Goal: Task Accomplishment & Management: Manage account settings

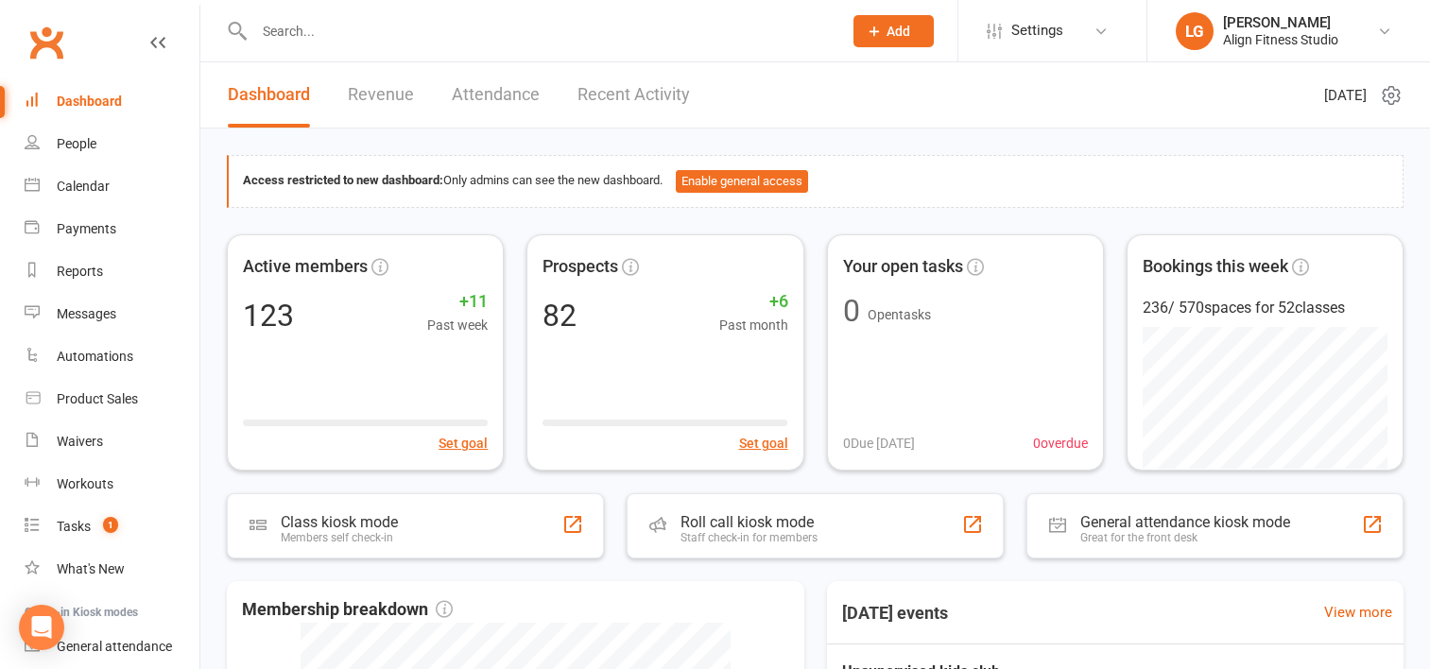
click at [91, 174] on link "Calendar" at bounding box center [112, 186] width 175 height 43
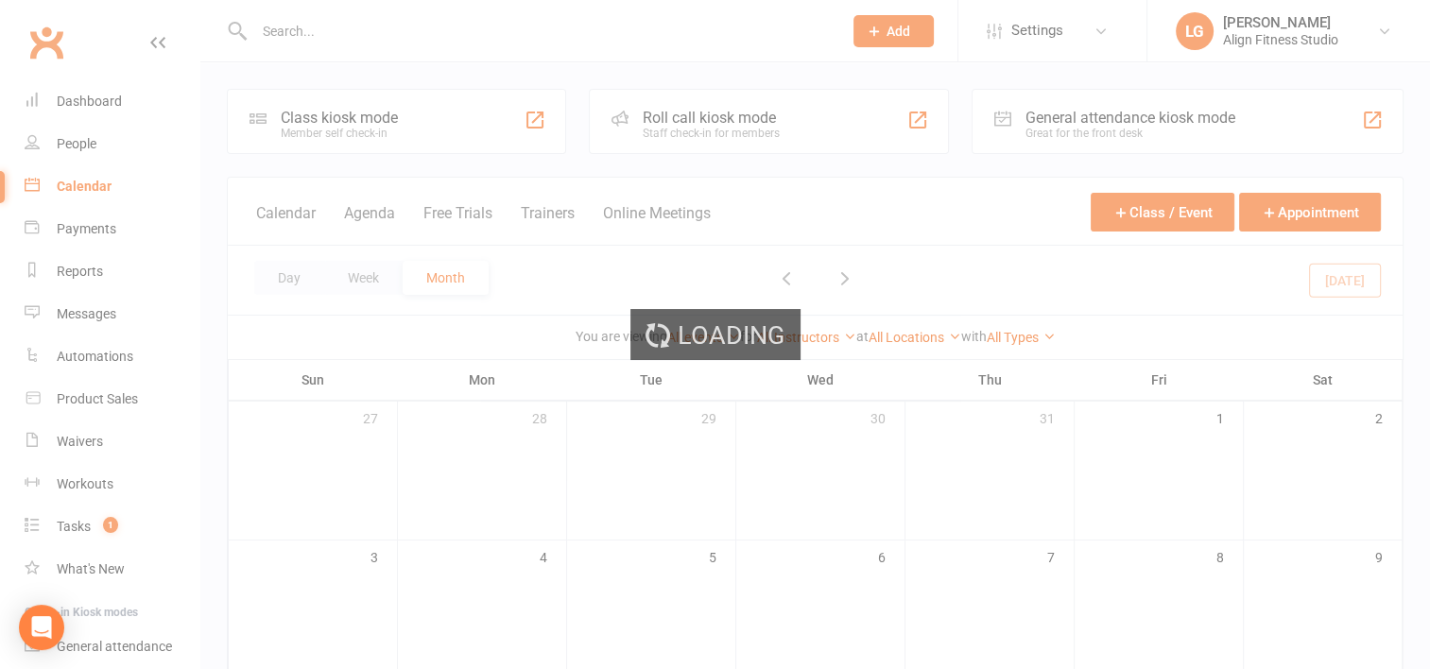
click at [80, 189] on div "Loading" at bounding box center [715, 334] width 1430 height 669
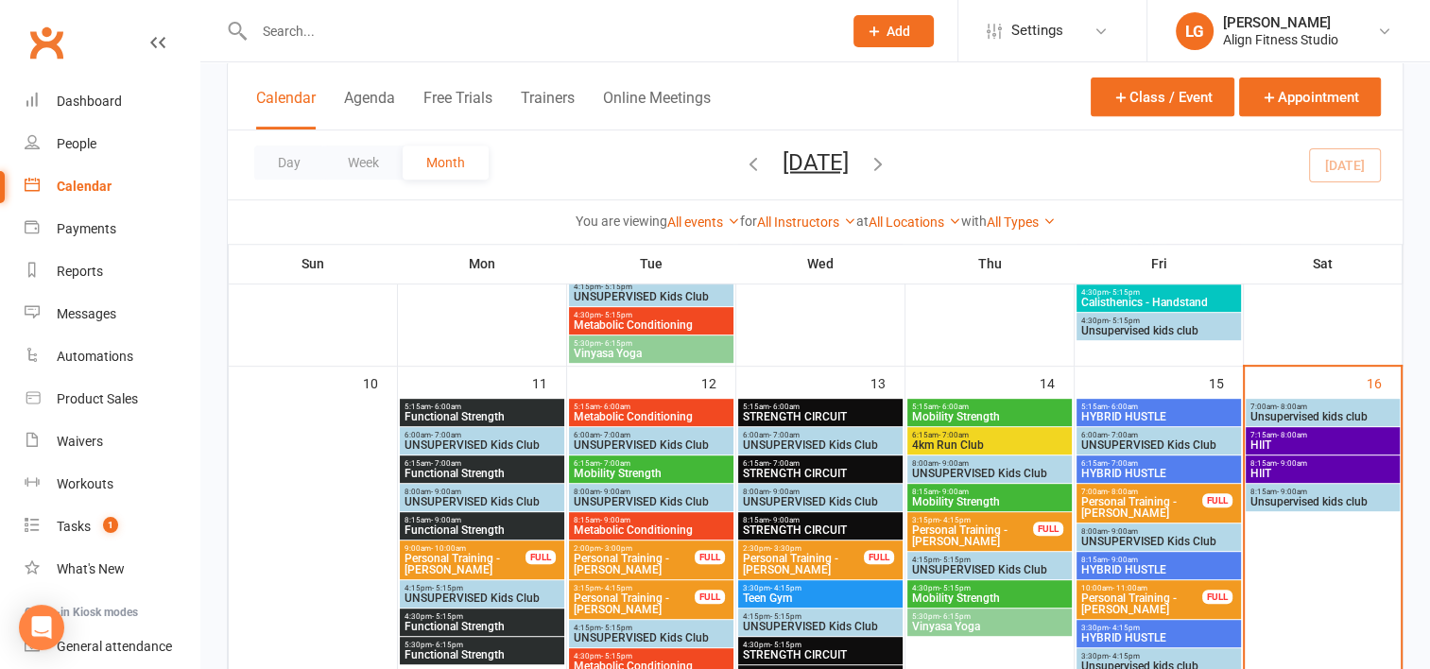
scroll to position [807, 0]
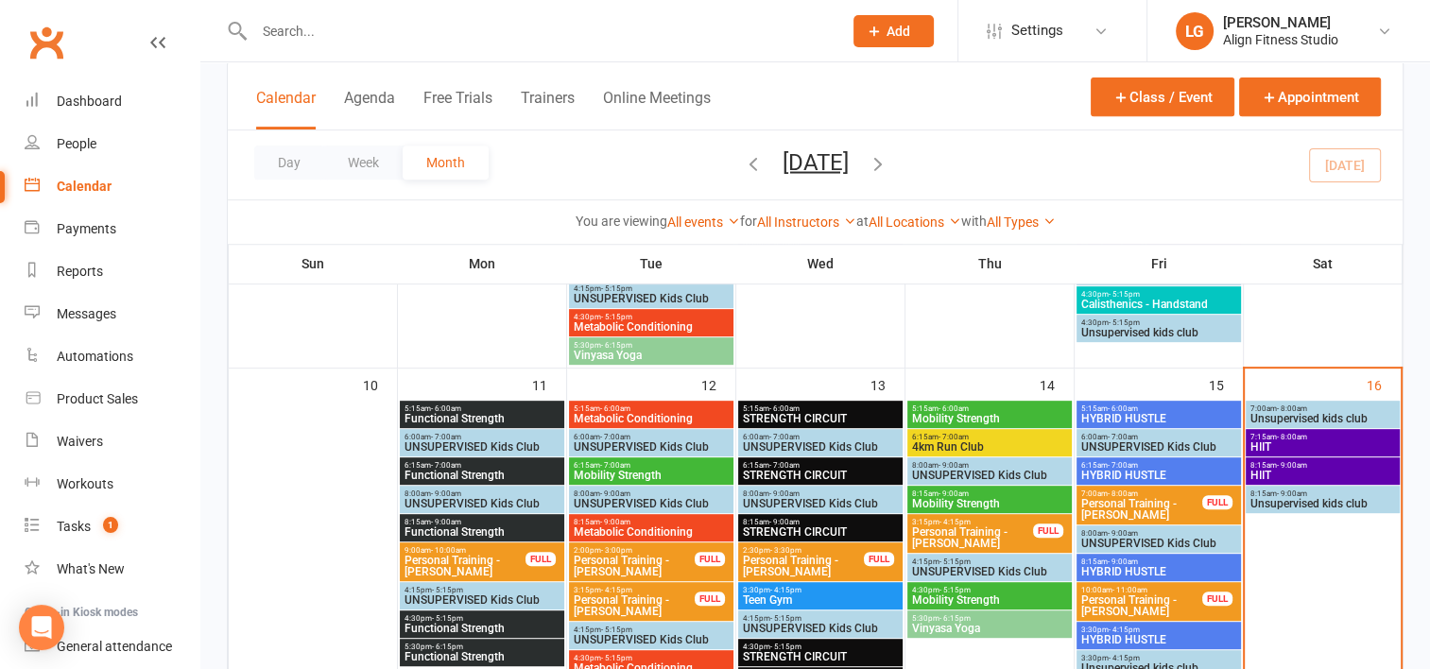
click at [1297, 445] on span "HIIT" at bounding box center [1323, 446] width 147 height 11
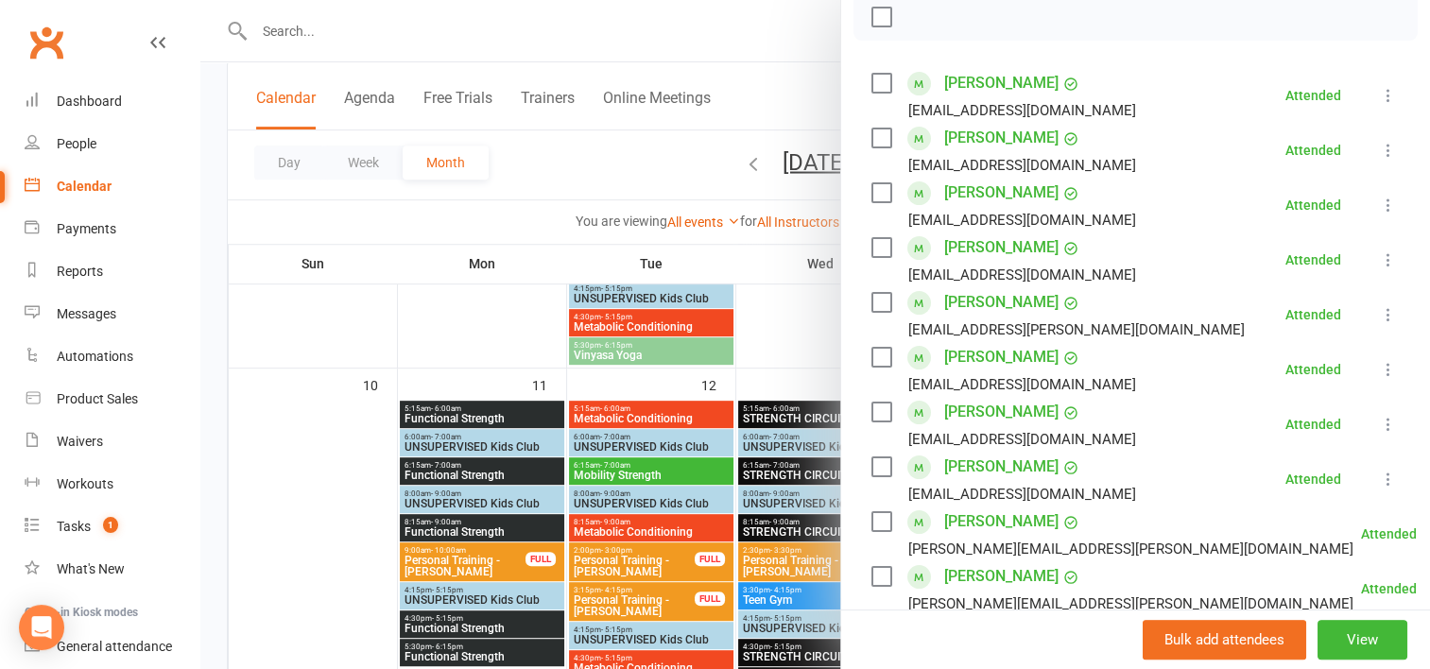
scroll to position [283, 0]
click at [722, 271] on div at bounding box center [815, 334] width 1230 height 669
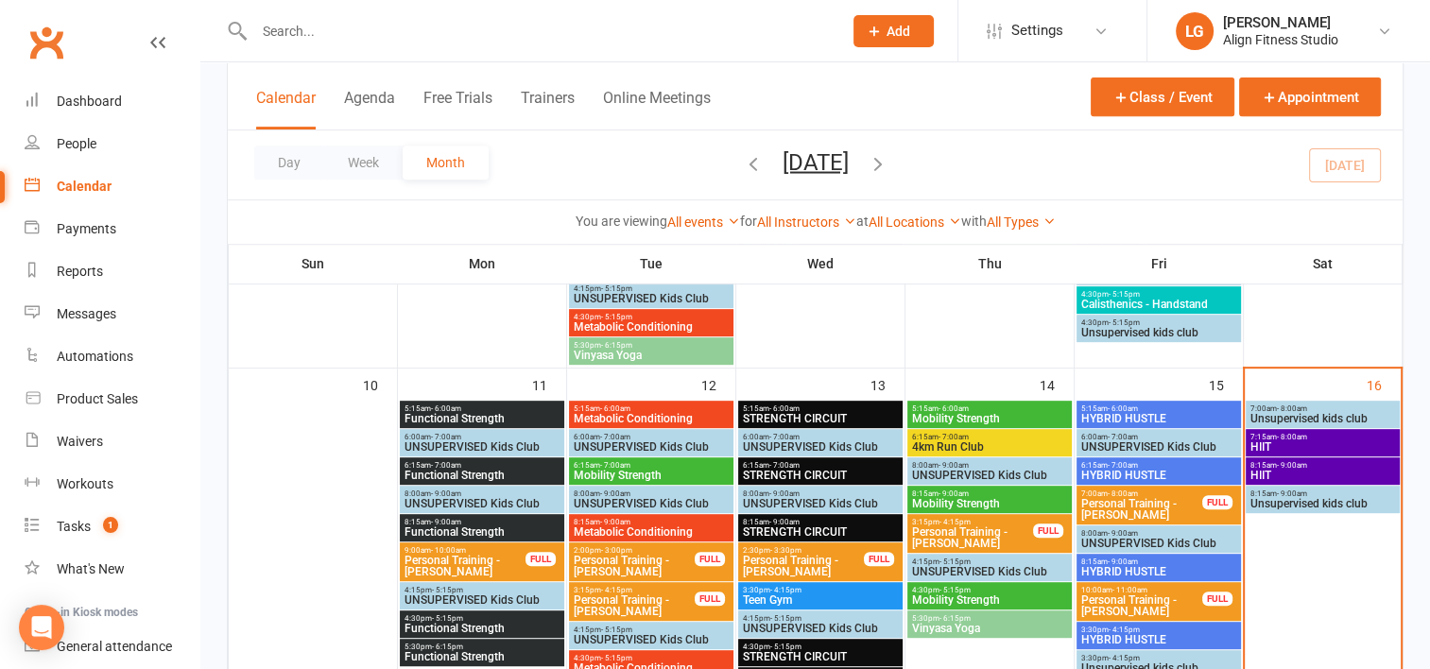
click at [1277, 466] on span "- 9:00am" at bounding box center [1292, 465] width 30 height 9
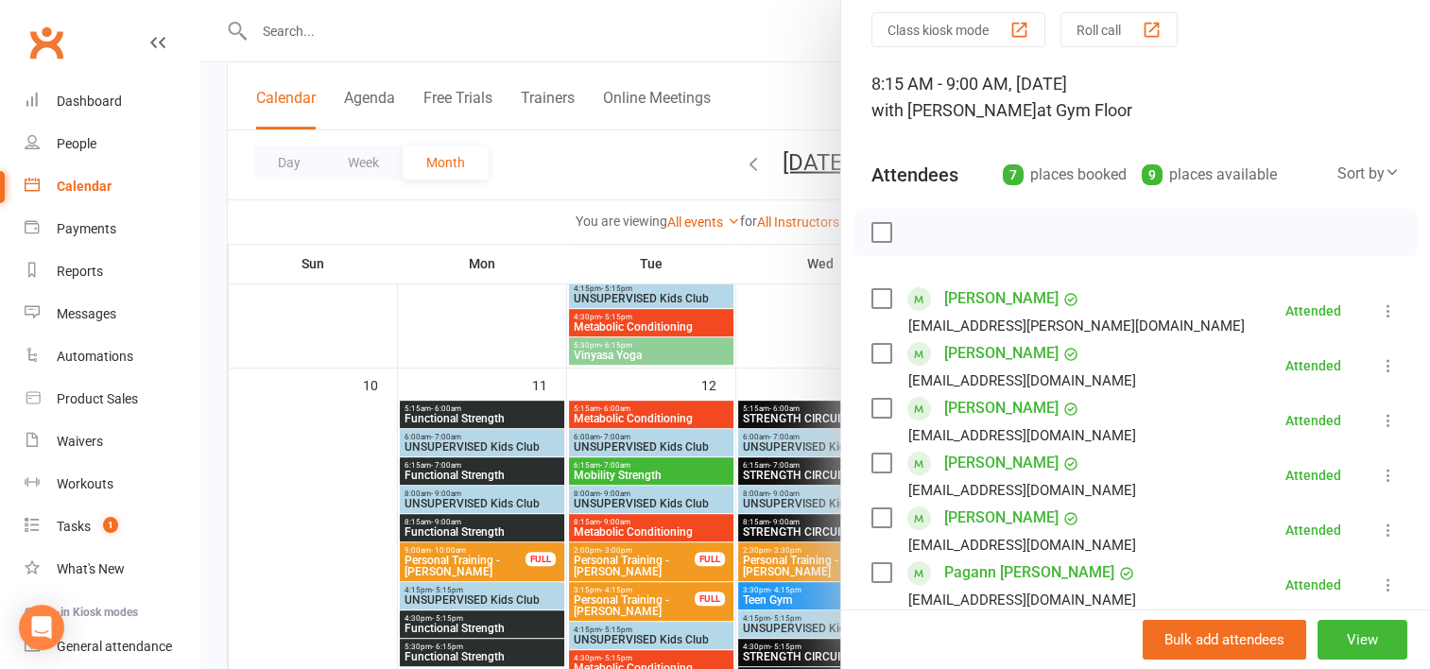
scroll to position [67, 0]
click at [798, 344] on div at bounding box center [815, 334] width 1230 height 669
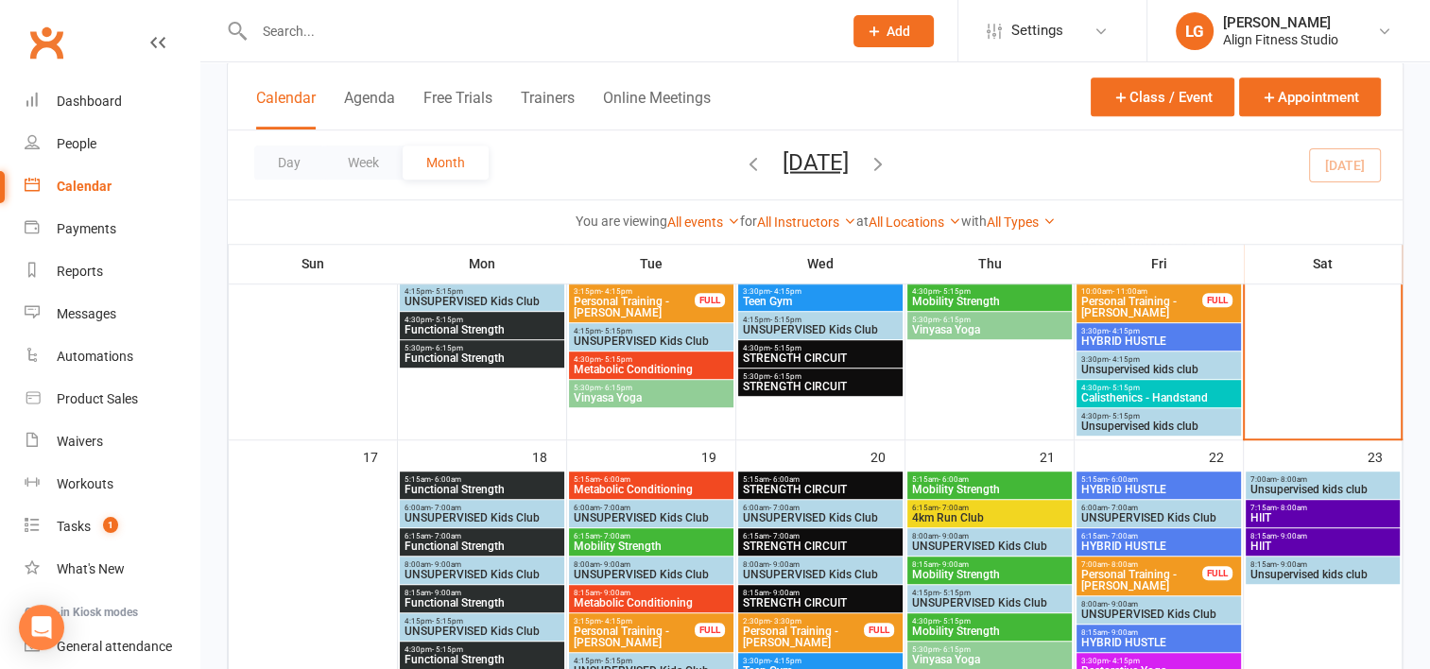
scroll to position [1277, 0]
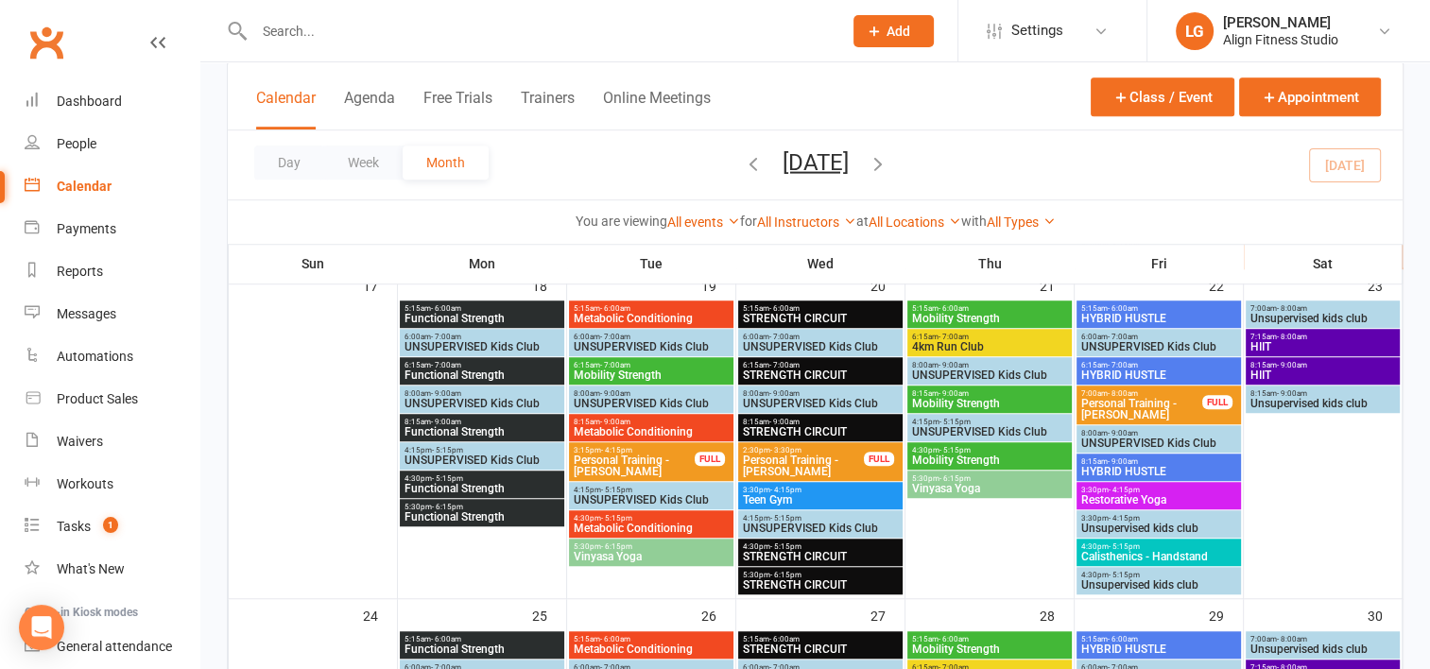
click at [934, 335] on span "6:15am - 7:00am" at bounding box center [989, 337] width 157 height 9
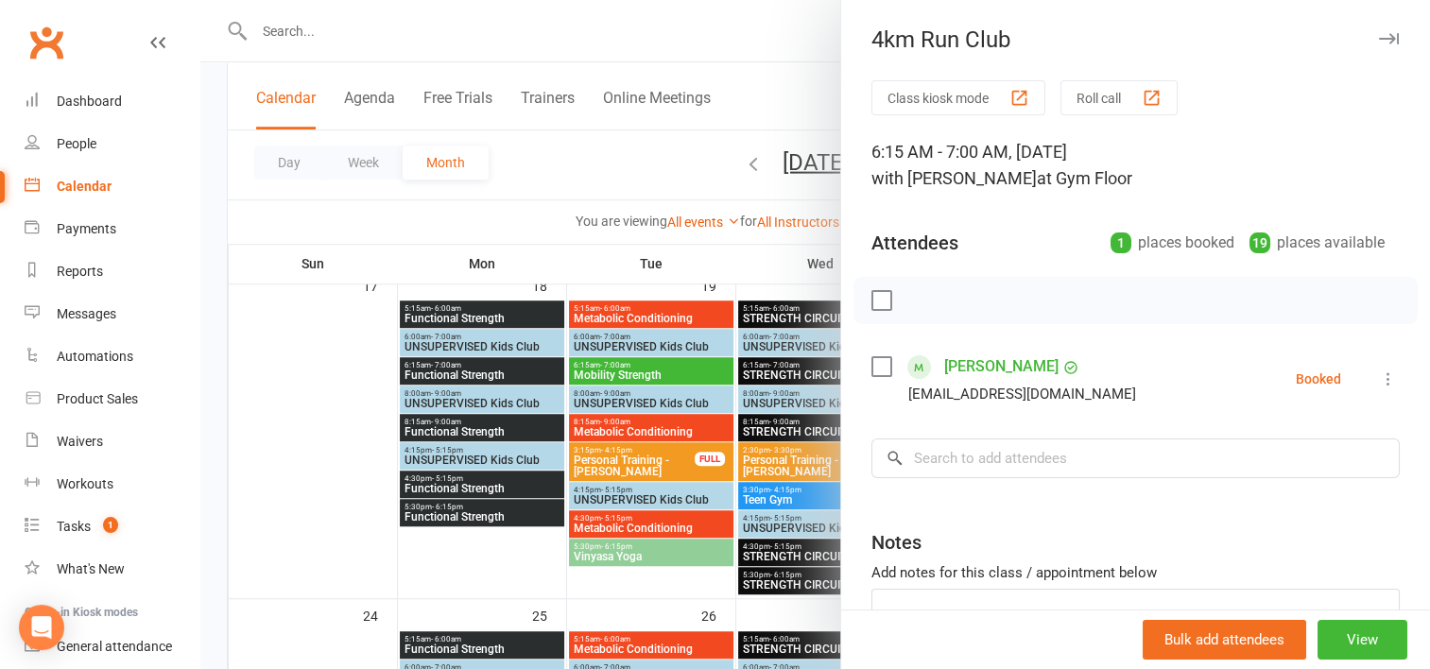
click at [641, 151] on div at bounding box center [815, 334] width 1230 height 669
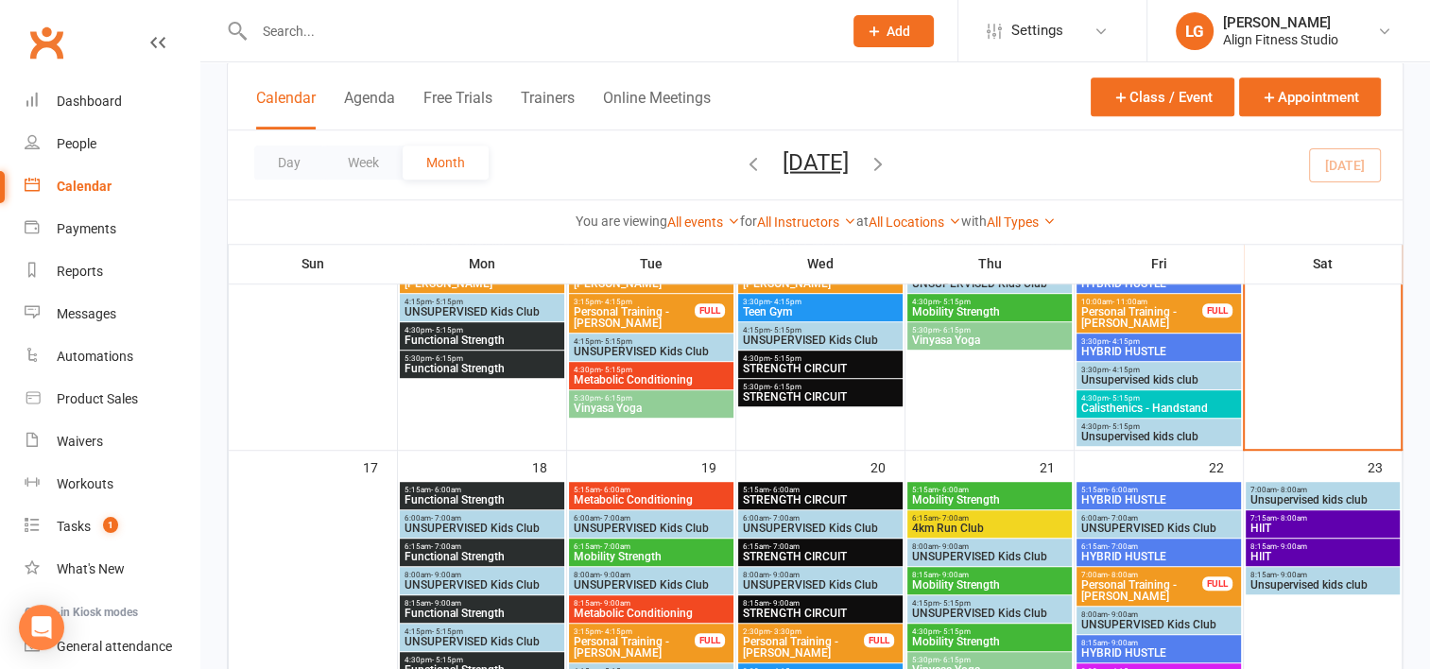
scroll to position [1083, 0]
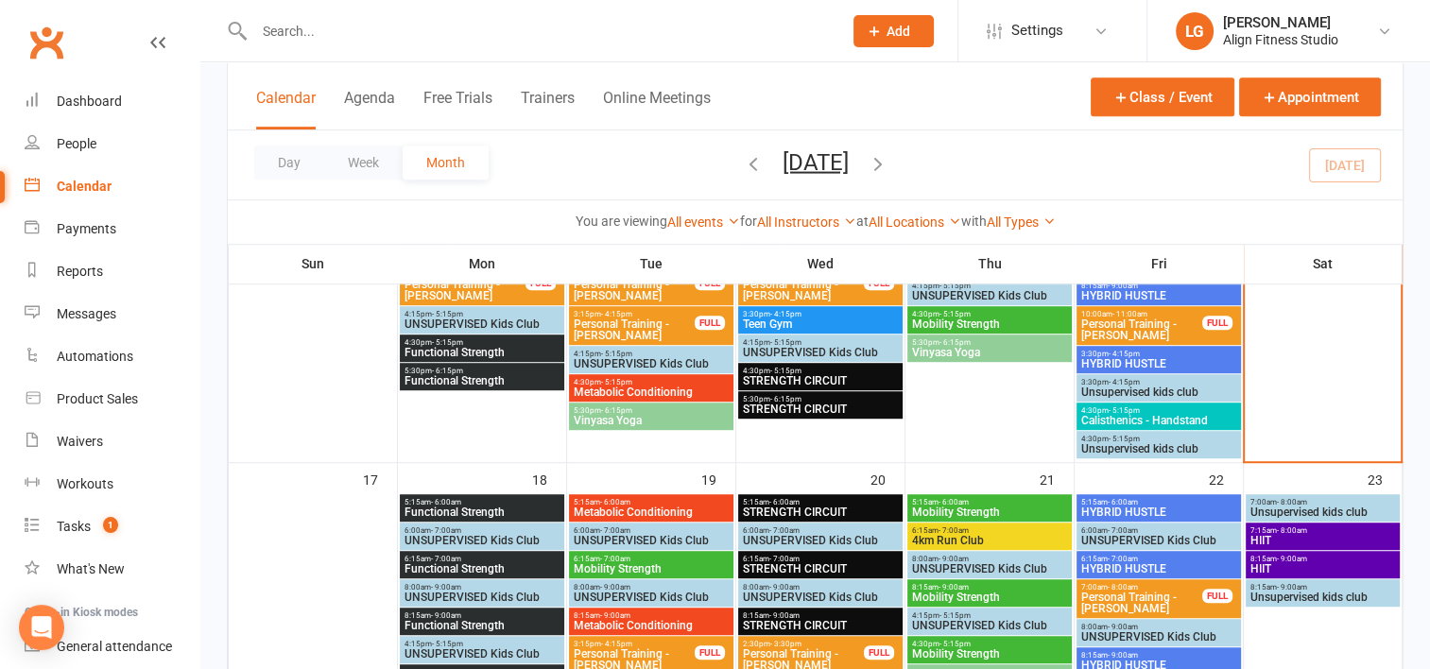
click at [1150, 403] on div "4:30pm - 5:15pm Calisthenics - Handstand" at bounding box center [1159, 416] width 164 height 27
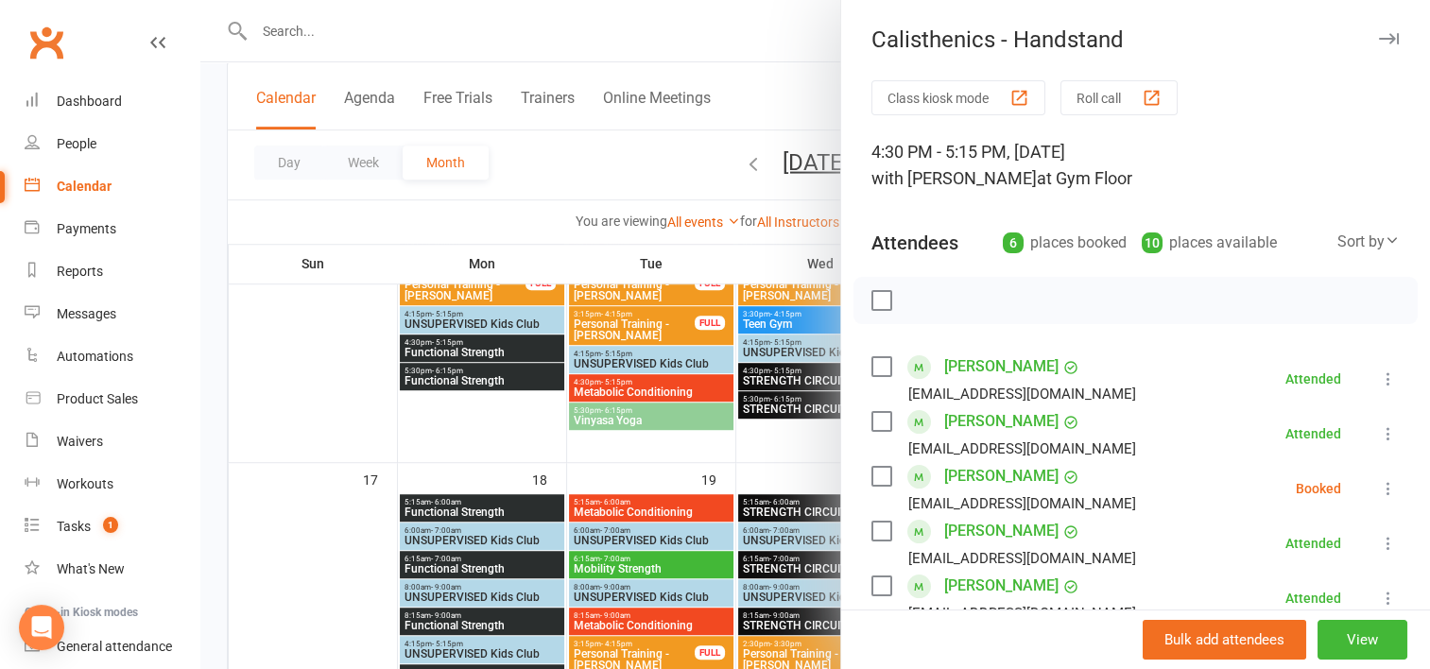
click at [1379, 491] on icon at bounding box center [1388, 488] width 19 height 19
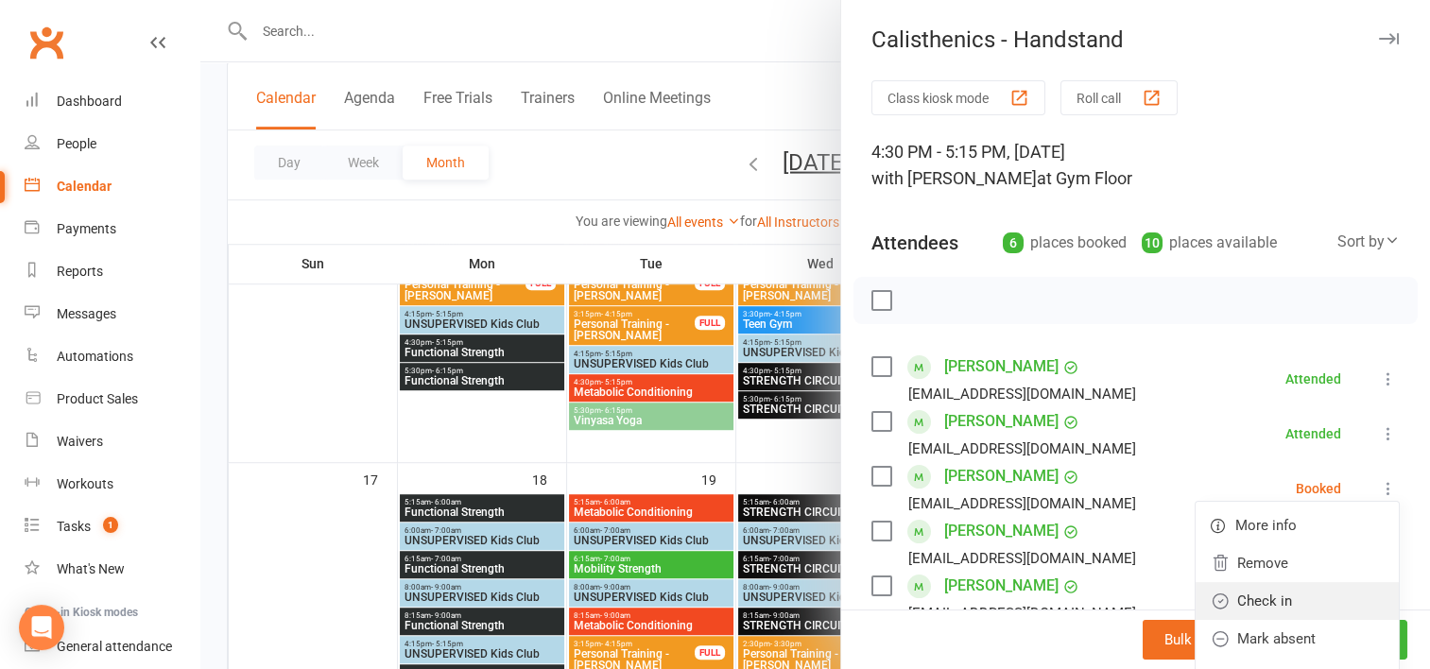
click at [1248, 597] on link "Check in" at bounding box center [1297, 601] width 203 height 38
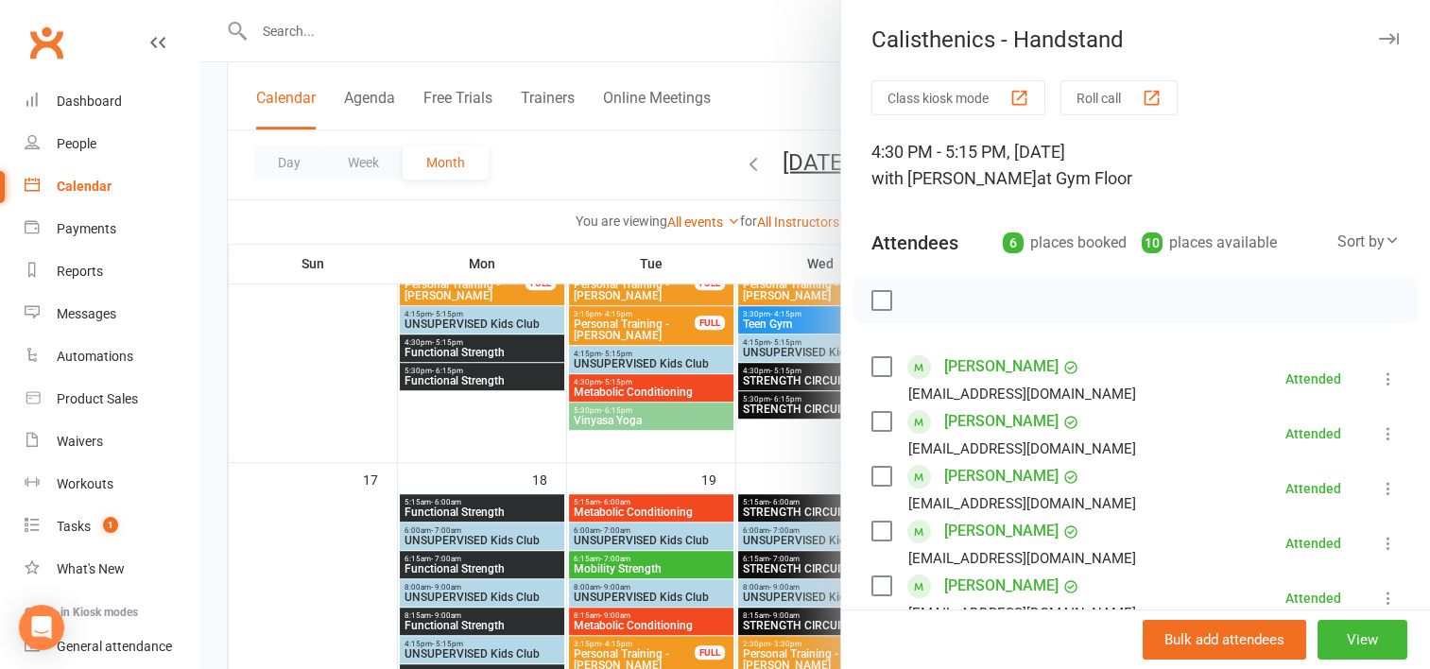
click at [999, 481] on link "[PERSON_NAME]" at bounding box center [1001, 476] width 114 height 30
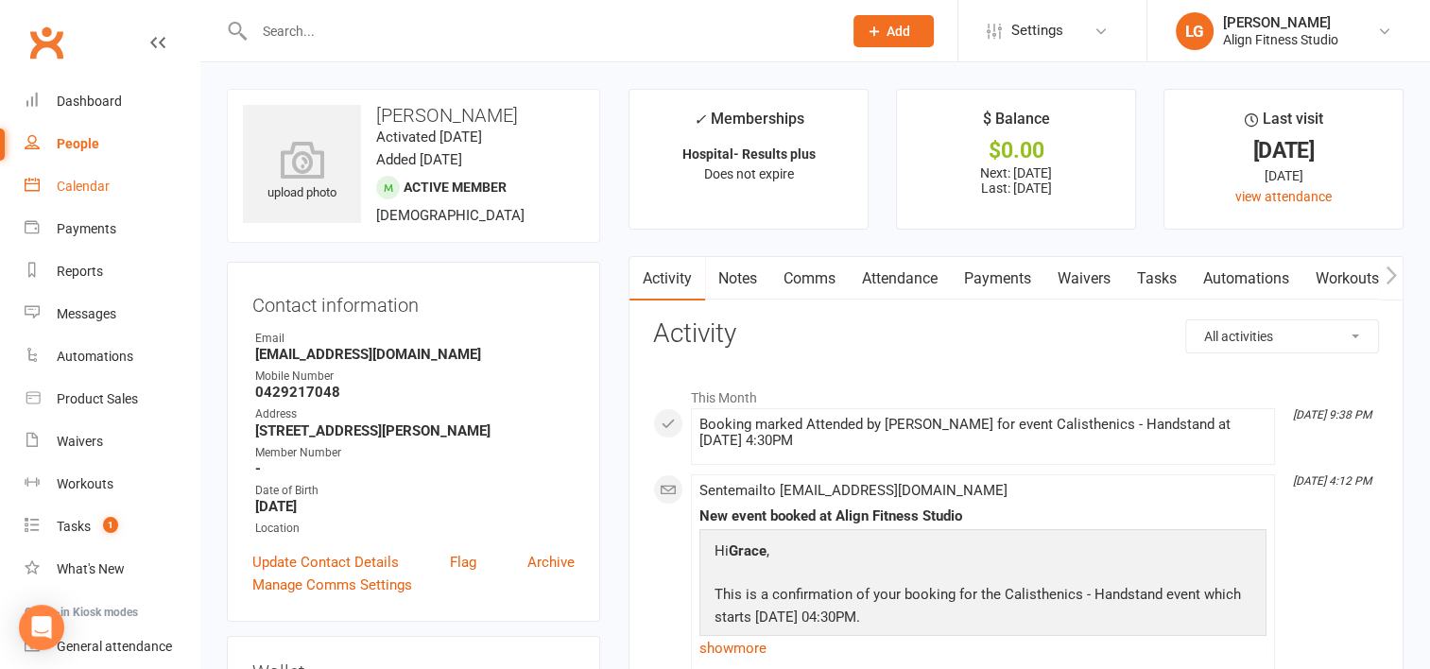
click at [98, 178] on link "Calendar" at bounding box center [112, 186] width 175 height 43
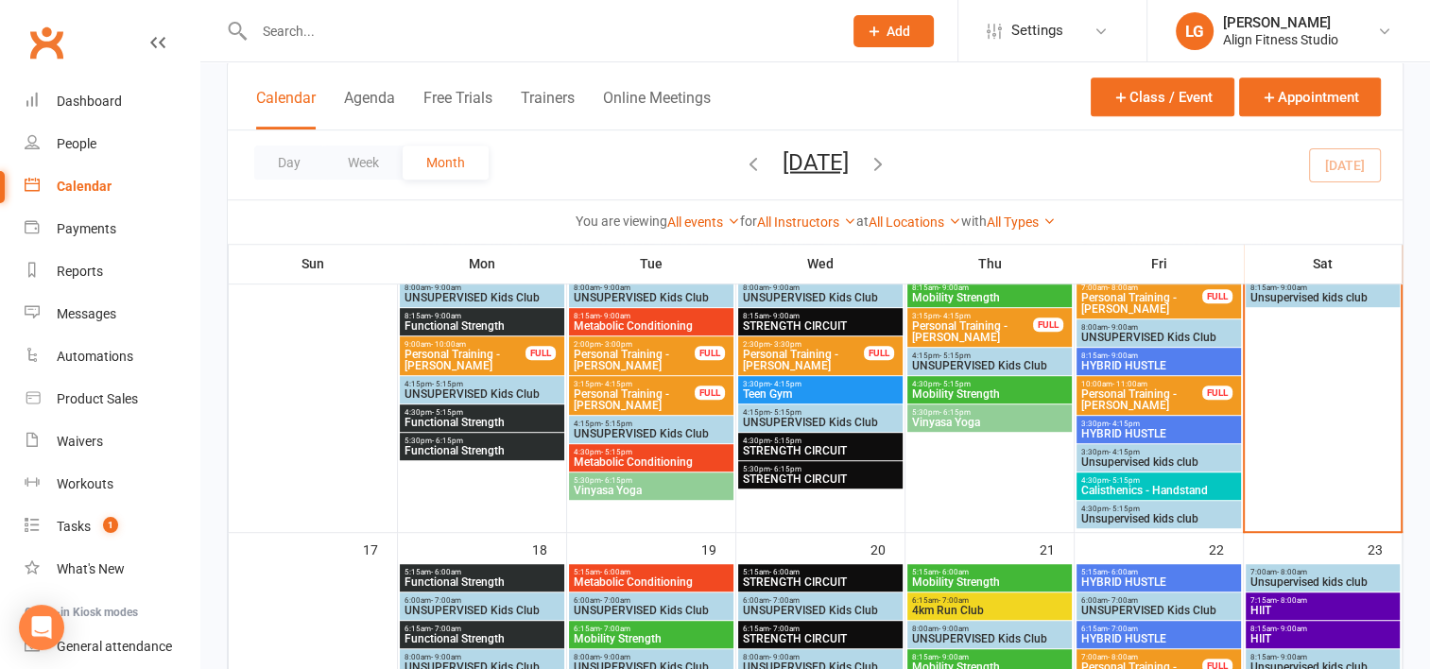
scroll to position [1015, 0]
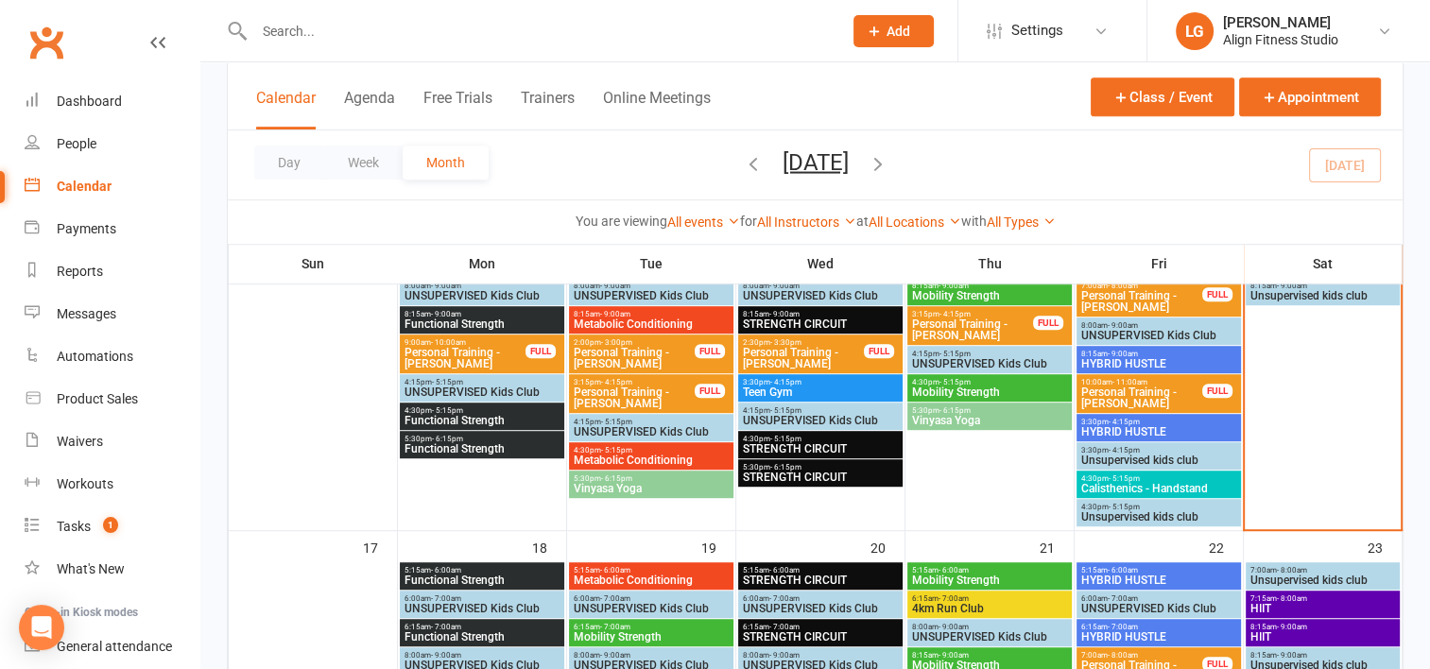
click at [1134, 426] on span "HYBRID HUSTLE" at bounding box center [1159, 431] width 157 height 11
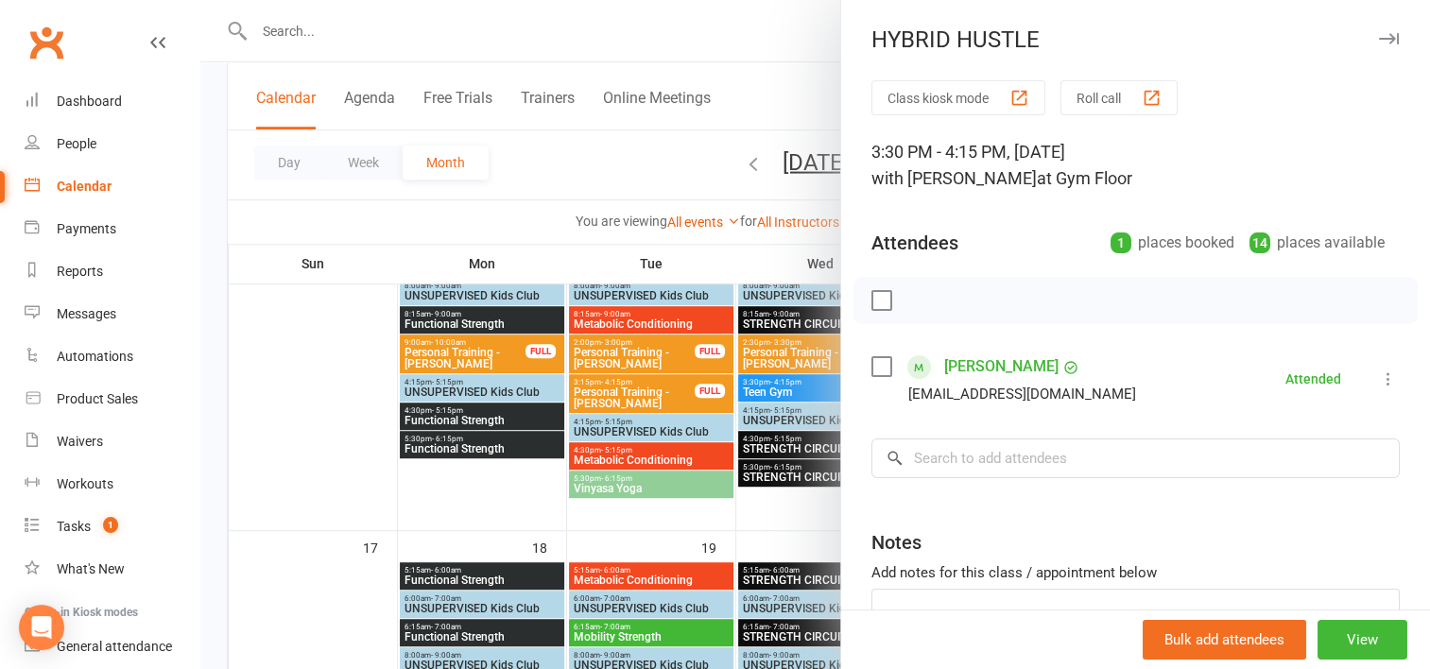
click at [685, 528] on div at bounding box center [815, 334] width 1230 height 669
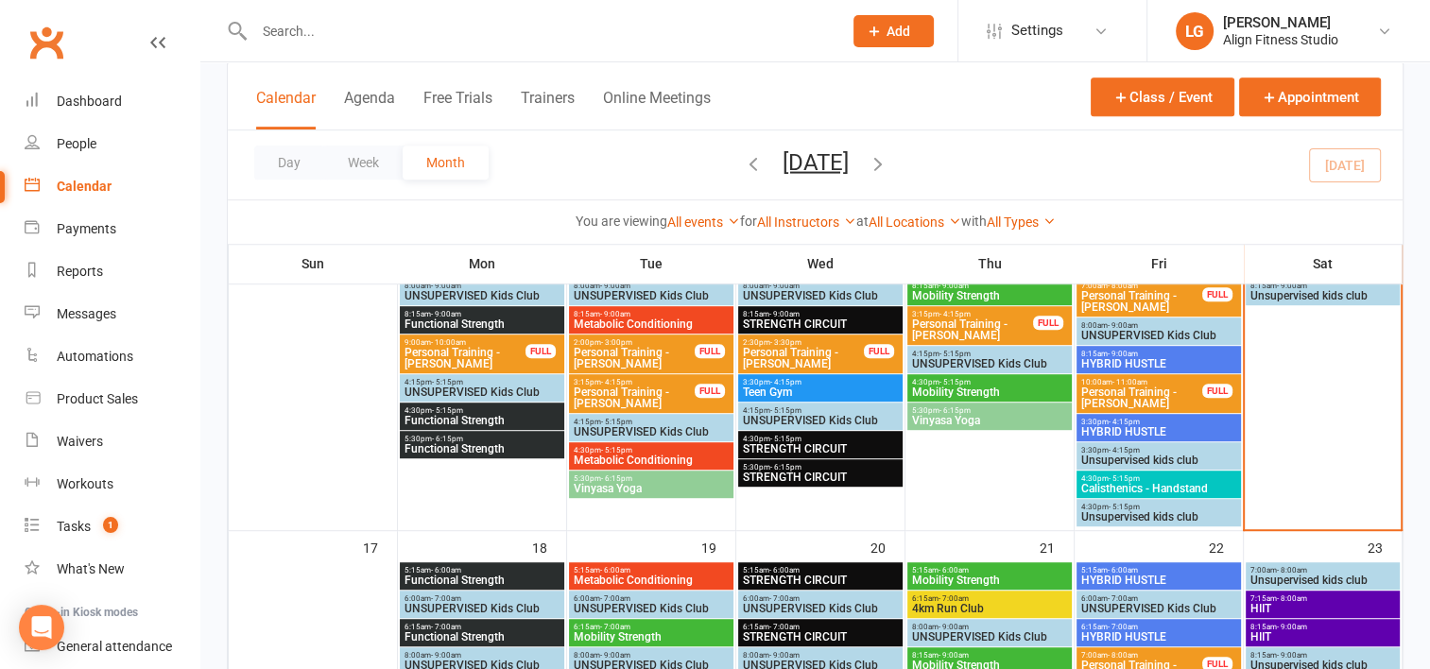
scroll to position [976, 0]
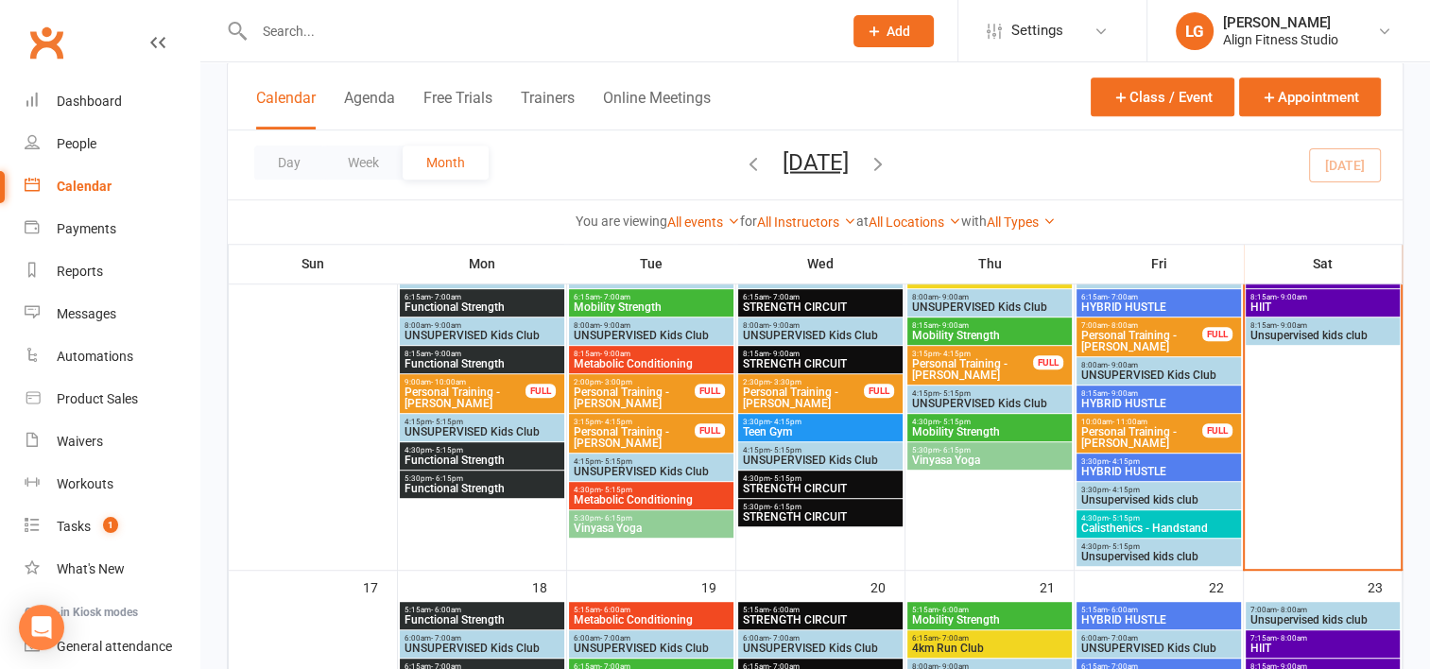
click at [1119, 393] on span "- 9:00am" at bounding box center [1123, 393] width 30 height 9
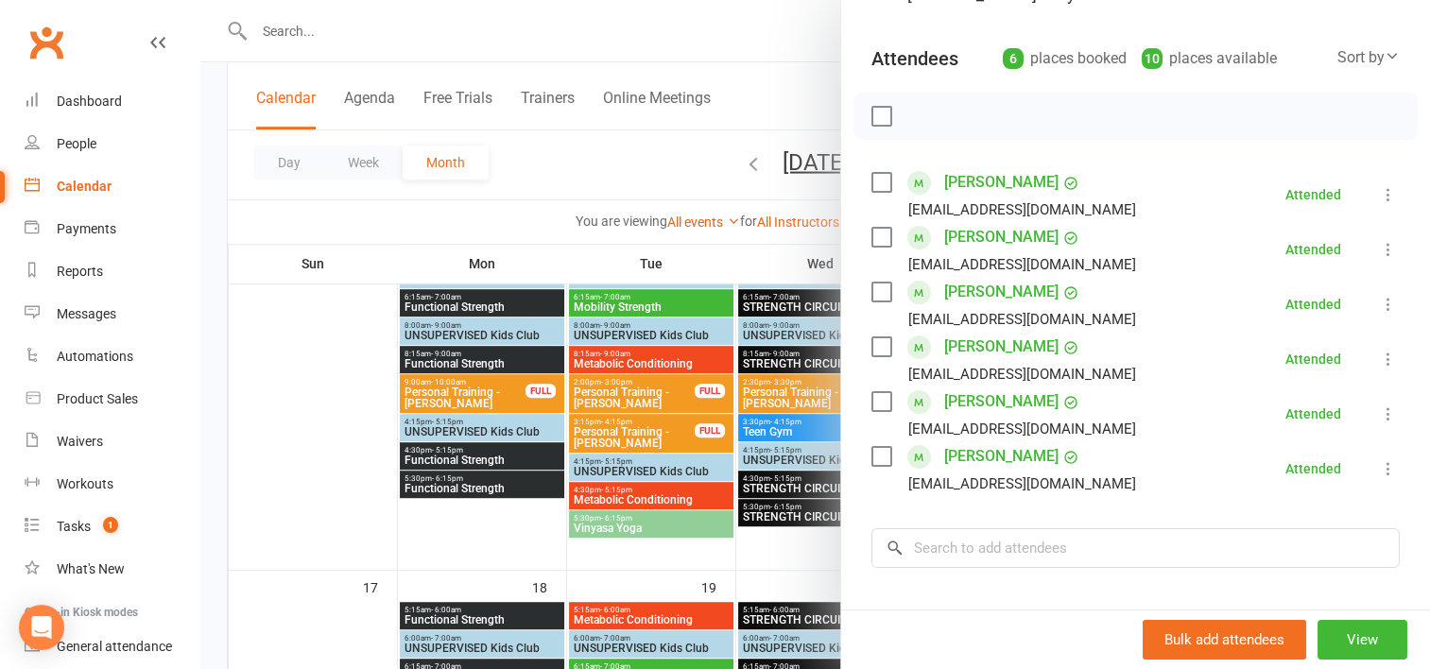
scroll to position [202, 0]
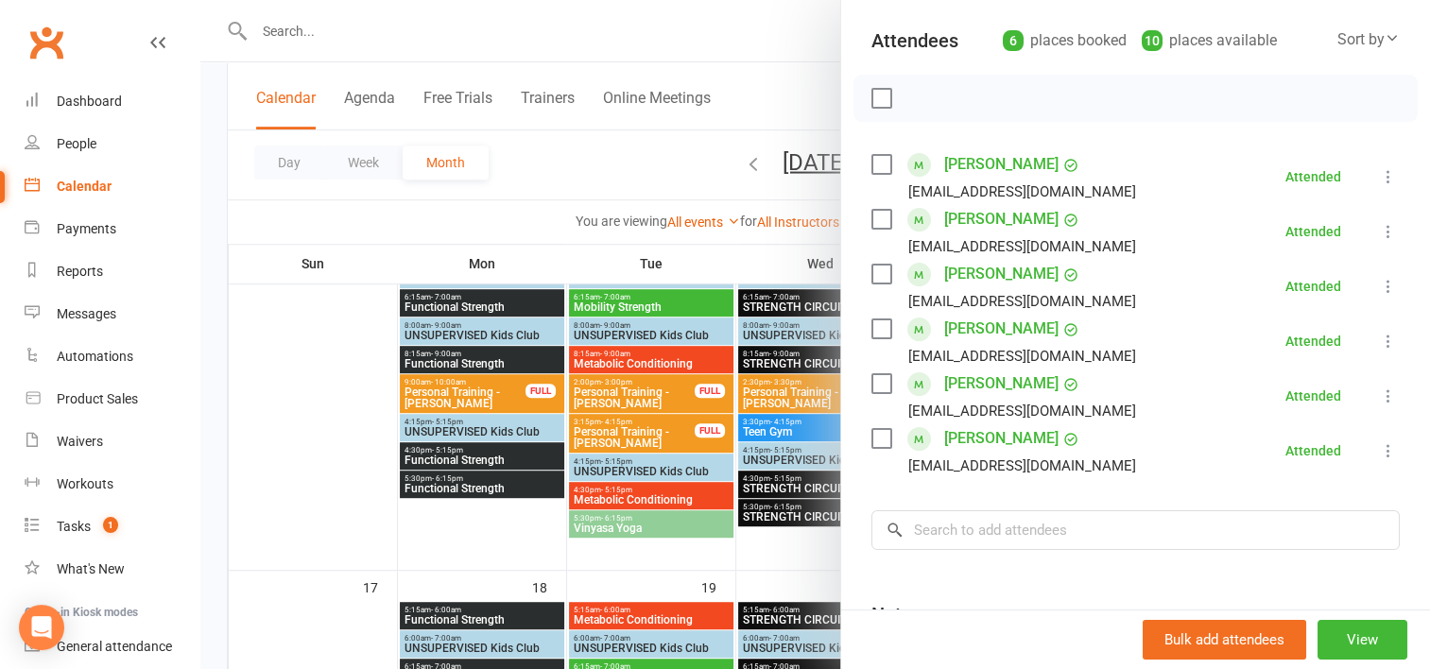
click at [681, 184] on div at bounding box center [815, 334] width 1230 height 669
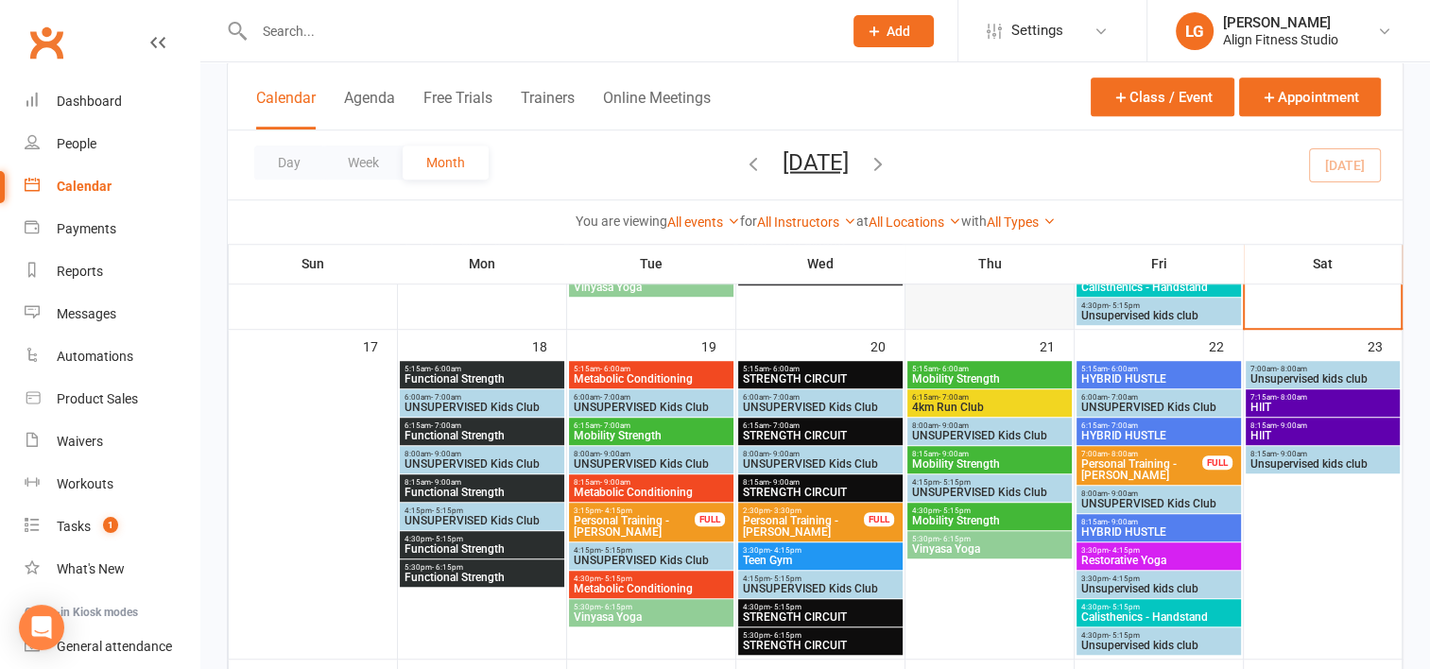
scroll to position [1216, 0]
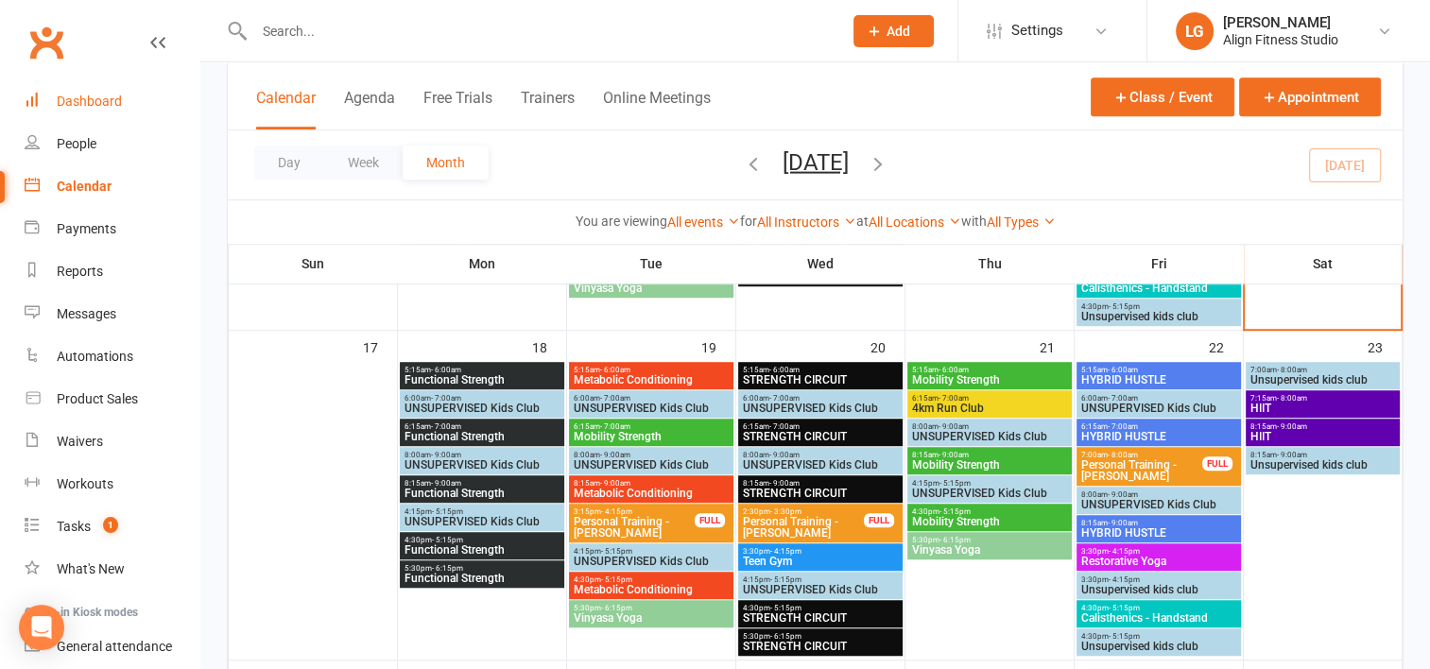
click at [101, 109] on link "Dashboard" at bounding box center [112, 101] width 175 height 43
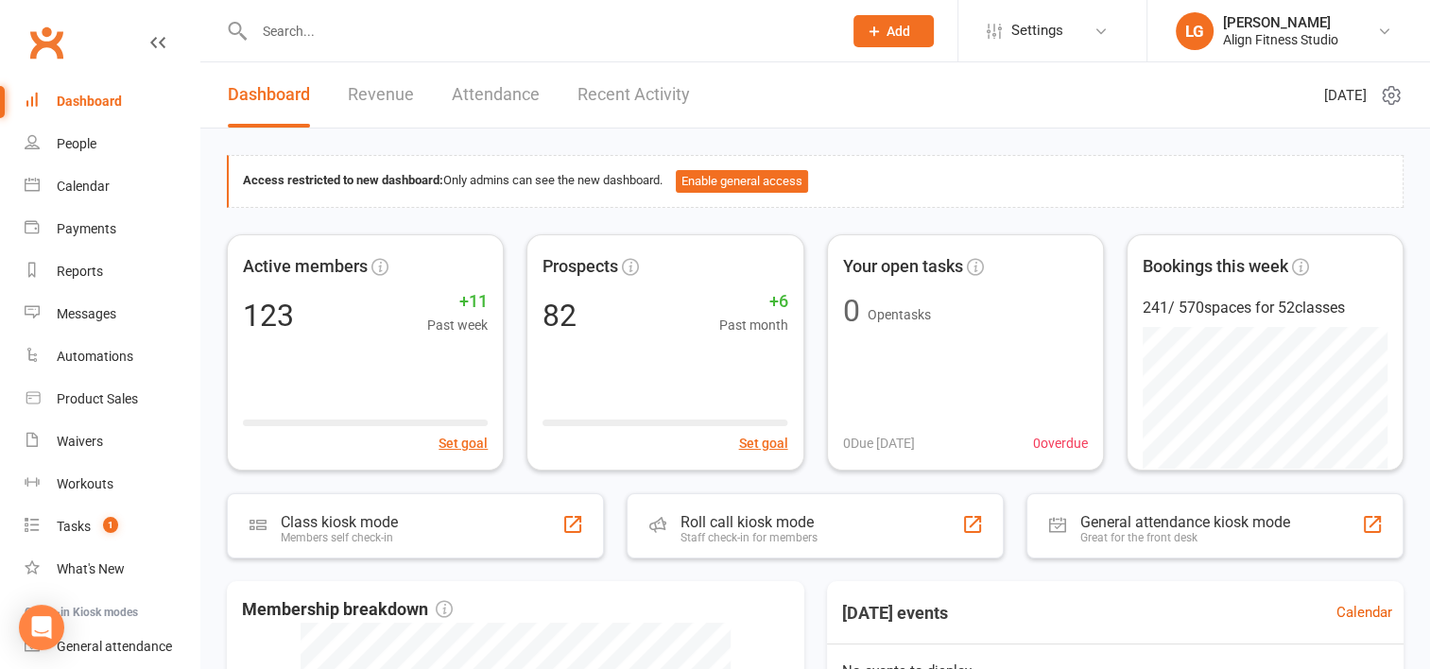
click at [373, 93] on link "Revenue" at bounding box center [381, 94] width 66 height 65
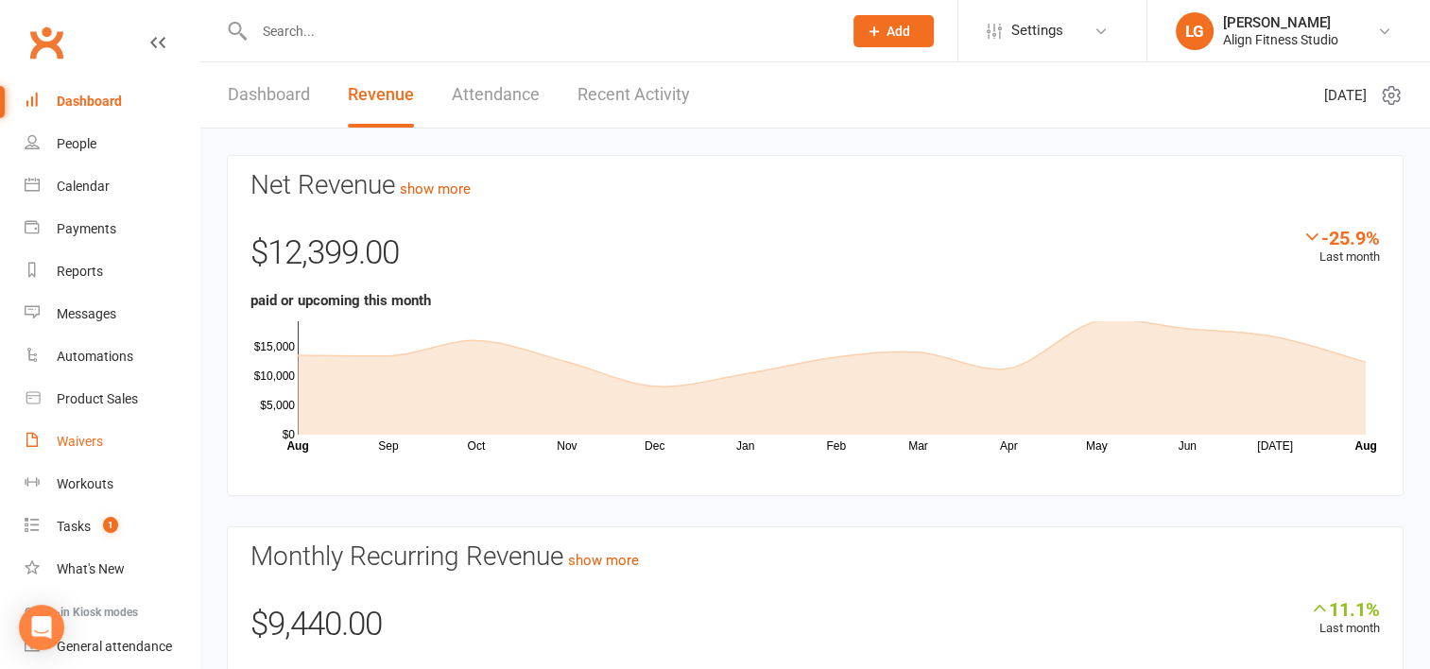
click at [87, 444] on div "Waivers" at bounding box center [80, 441] width 46 height 15
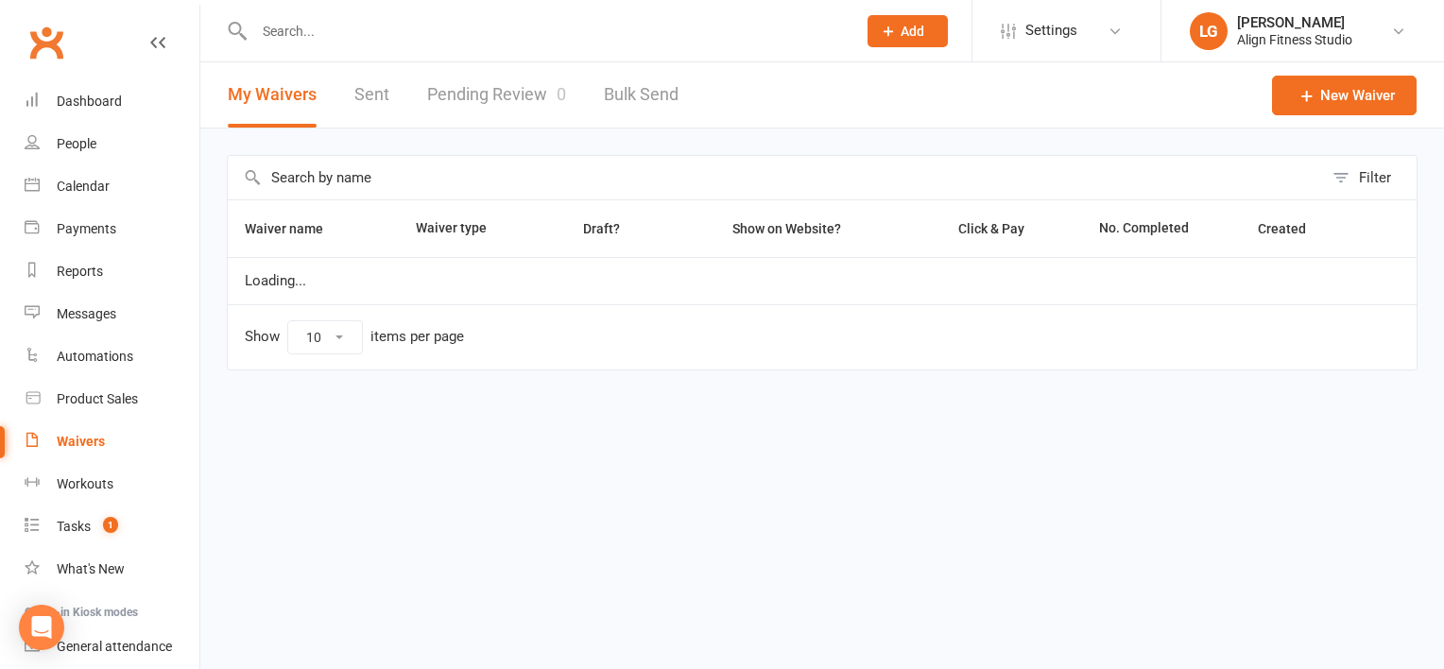
select select "100"
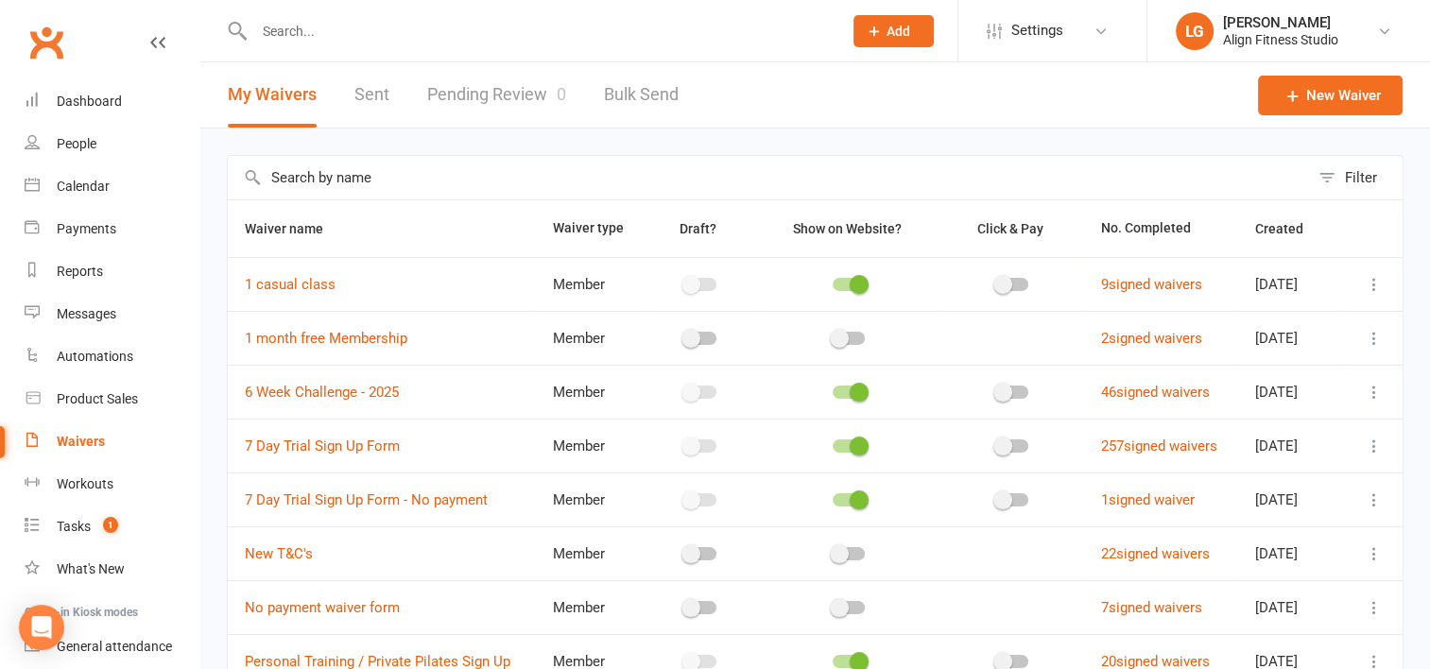
click at [1373, 447] on icon at bounding box center [1374, 446] width 19 height 19
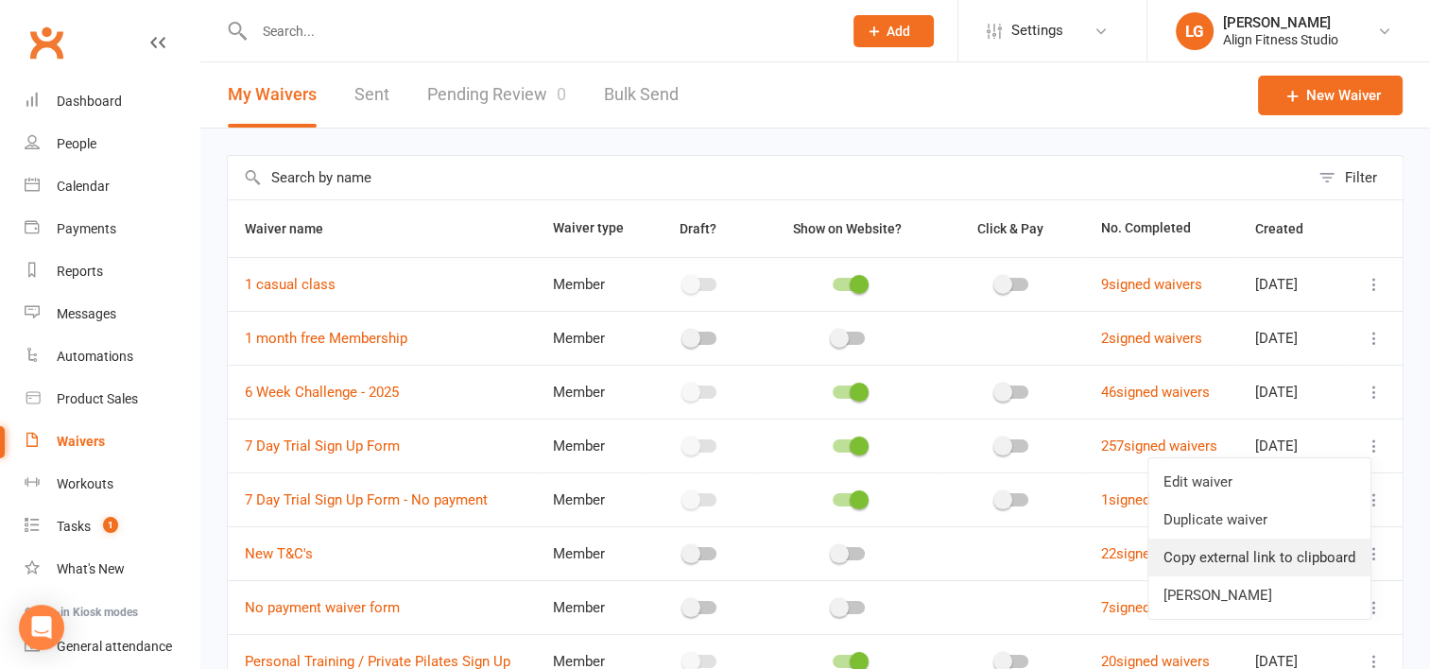
click at [1229, 550] on link "Copy external link to clipboard" at bounding box center [1260, 558] width 222 height 38
